Goal: Task Accomplishment & Management: Complete application form

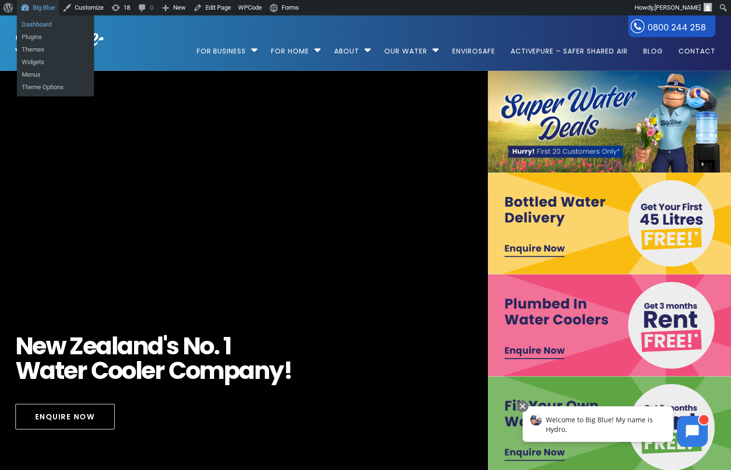
click at [36, 23] on link "Dashboard" at bounding box center [55, 24] width 77 height 13
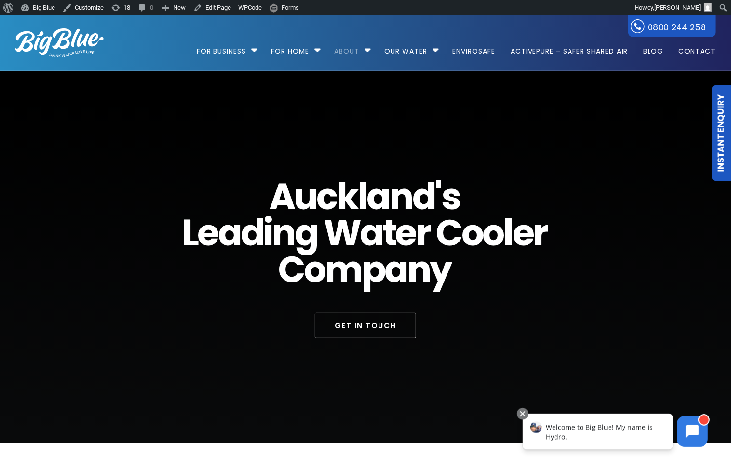
click at [719, 124] on link "Instant Enquiry" at bounding box center [720, 133] width 19 height 96
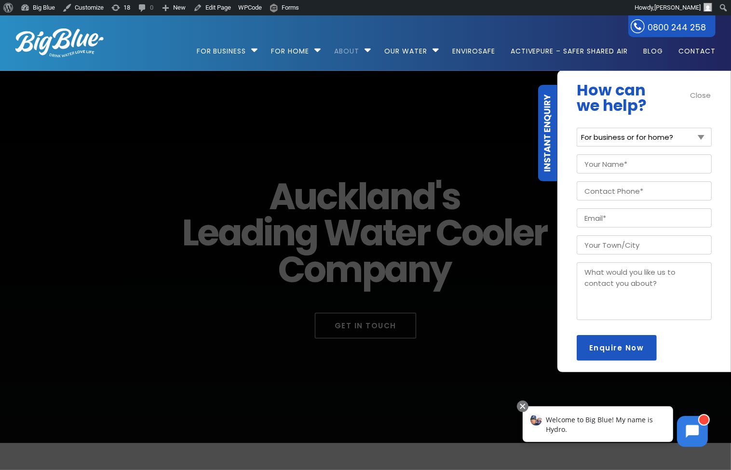
click at [699, 94] on div "Close" at bounding box center [701, 95] width 22 height 11
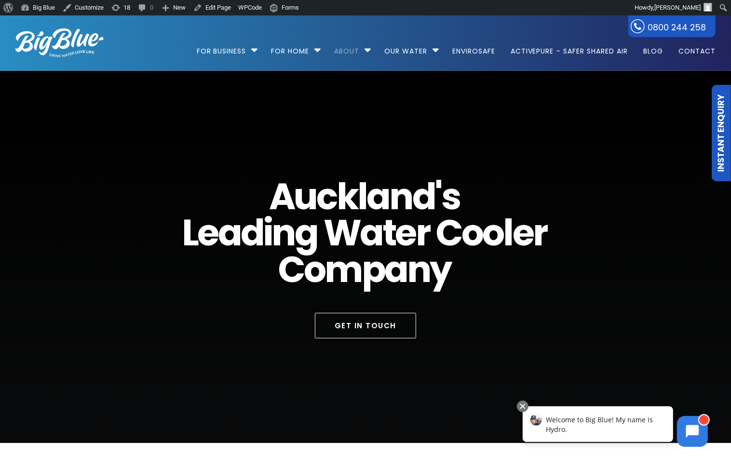
click at [725, 119] on link "Instant Enquiry" at bounding box center [720, 133] width 19 height 96
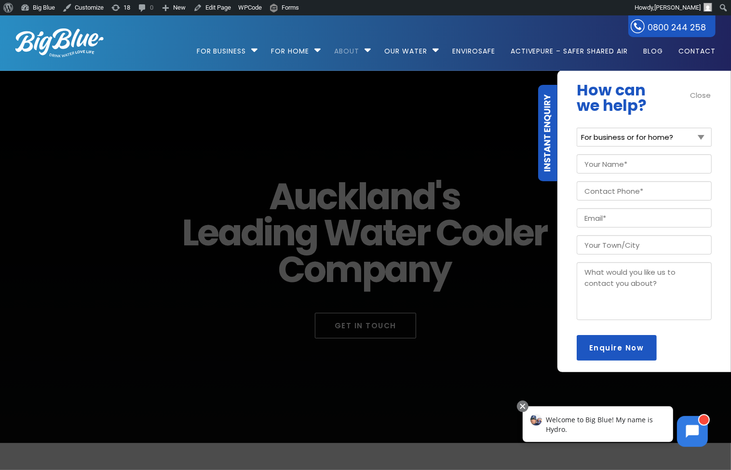
click at [702, 94] on div "Close" at bounding box center [701, 95] width 22 height 11
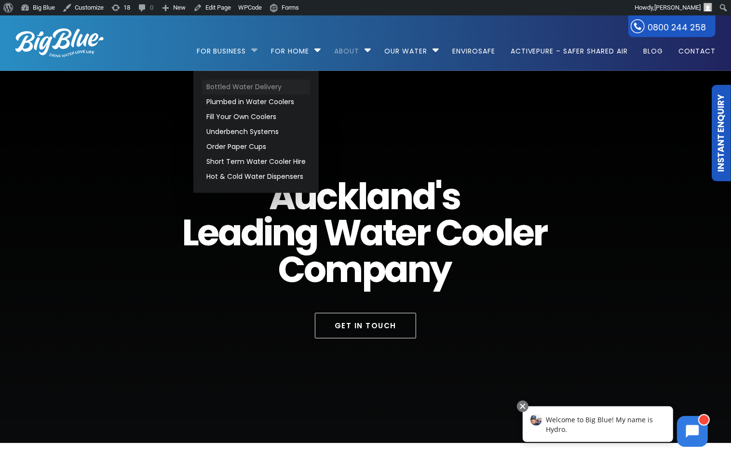
click at [231, 89] on link "Bottled Water Delivery" at bounding box center [256, 87] width 108 height 15
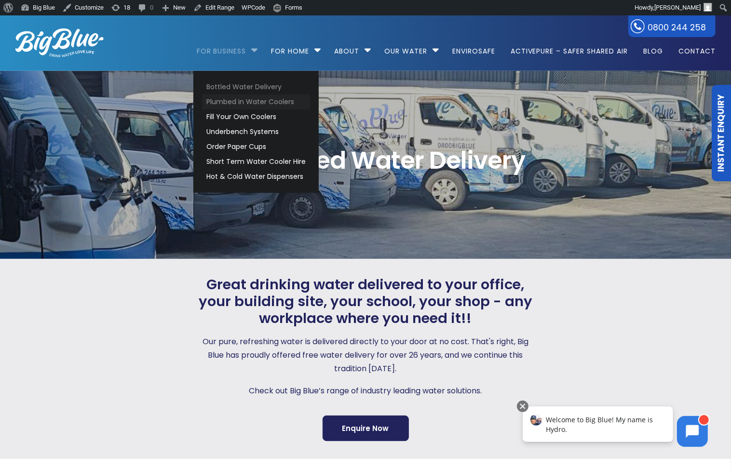
click at [231, 99] on link "Plumbed in Water Coolers" at bounding box center [256, 101] width 108 height 15
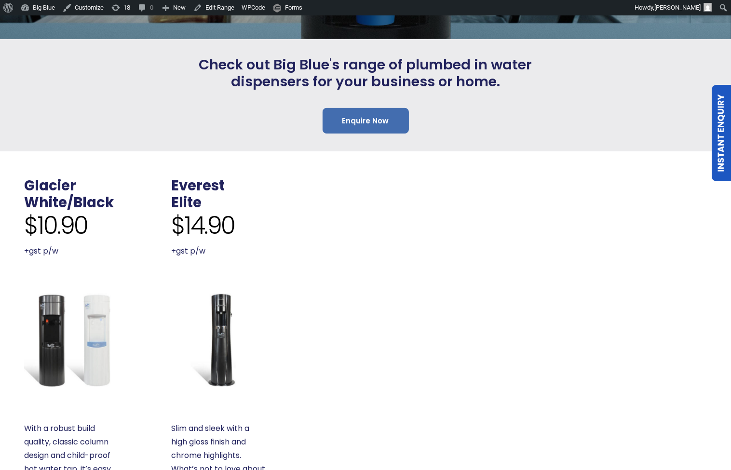
click at [378, 119] on link "Enquire Now" at bounding box center [365, 121] width 86 height 26
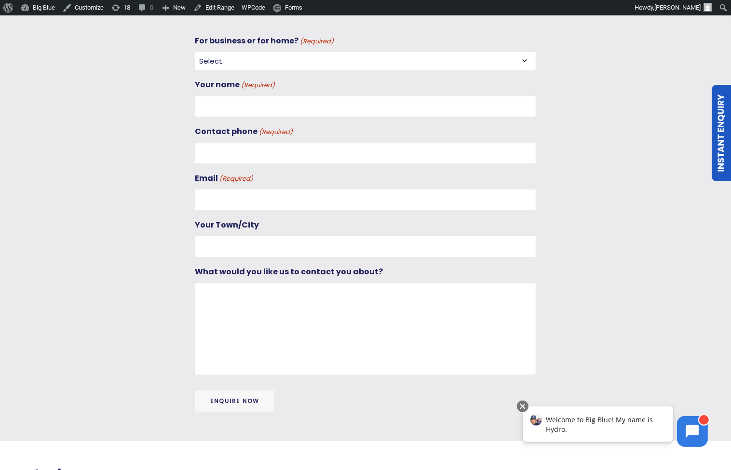
scroll to position [354, 0]
click at [248, 398] on input "Enquire Now" at bounding box center [235, 401] width 80 height 22
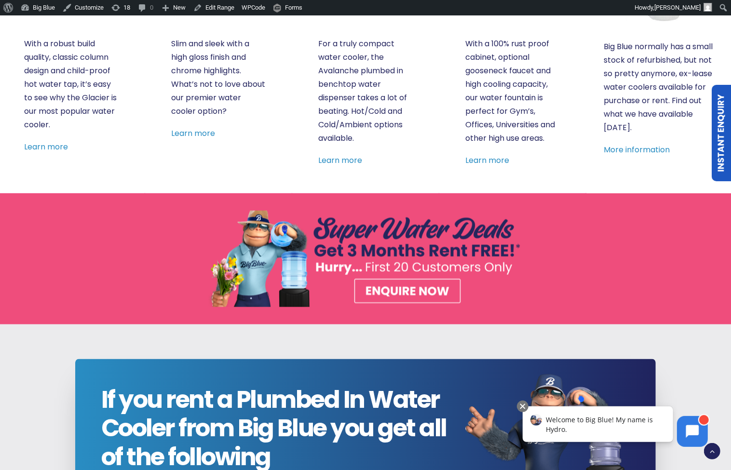
scroll to position [1034, 0]
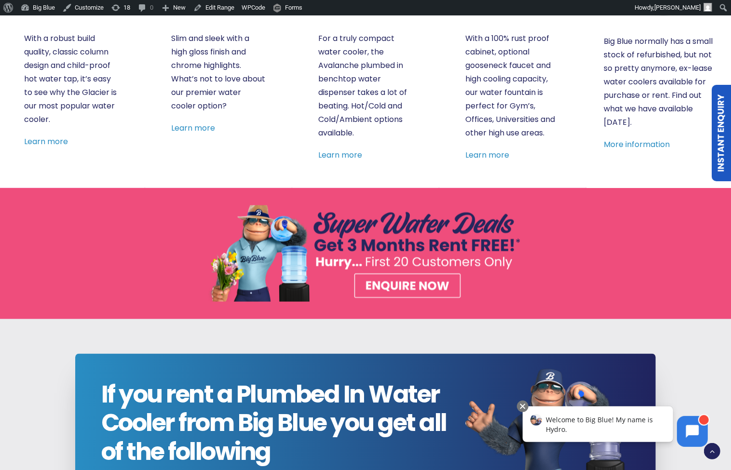
click at [720, 119] on link "Instant Enquiry" at bounding box center [720, 133] width 19 height 96
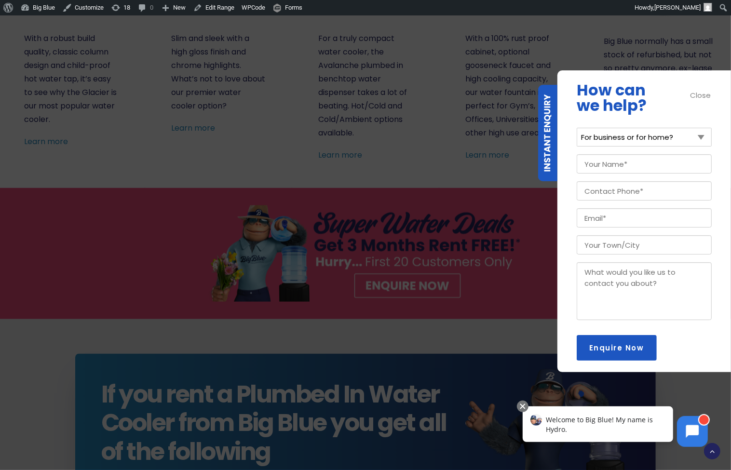
click at [612, 347] on input "Enquire Now" at bounding box center [616, 348] width 80 height 26
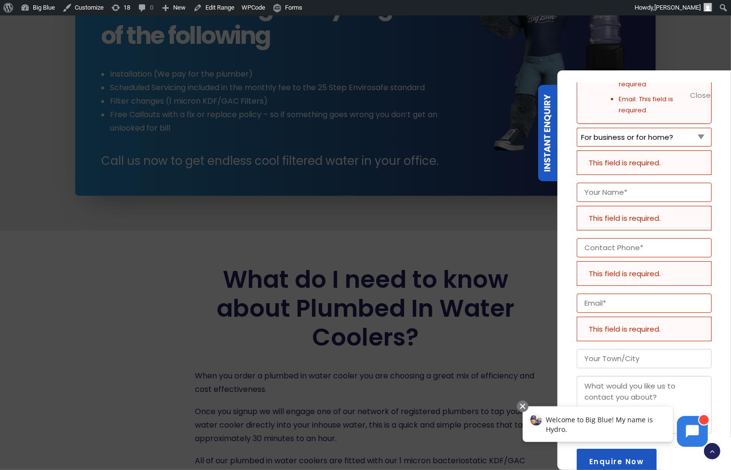
scroll to position [0, 0]
